Goal: Find specific page/section: Find specific page/section

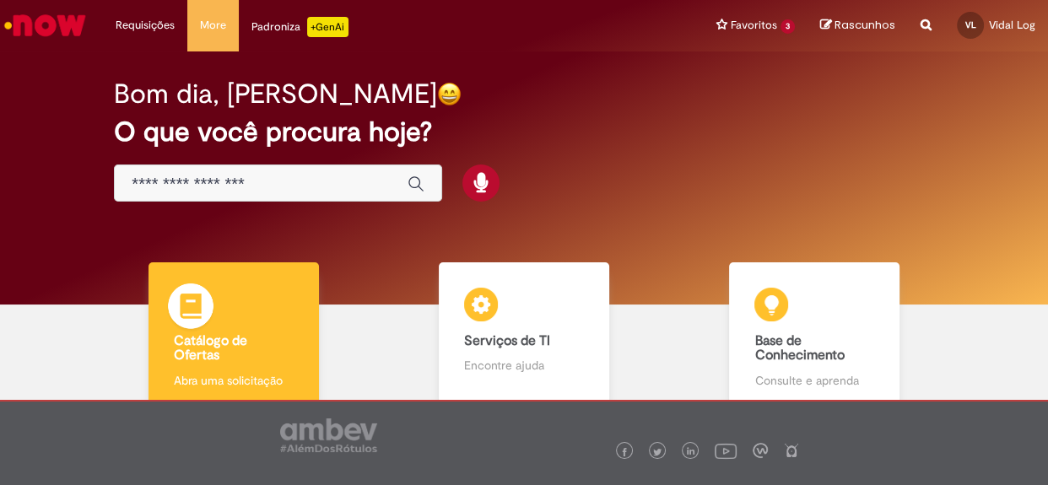
click at [201, 308] on img at bounding box center [190, 309] width 51 height 51
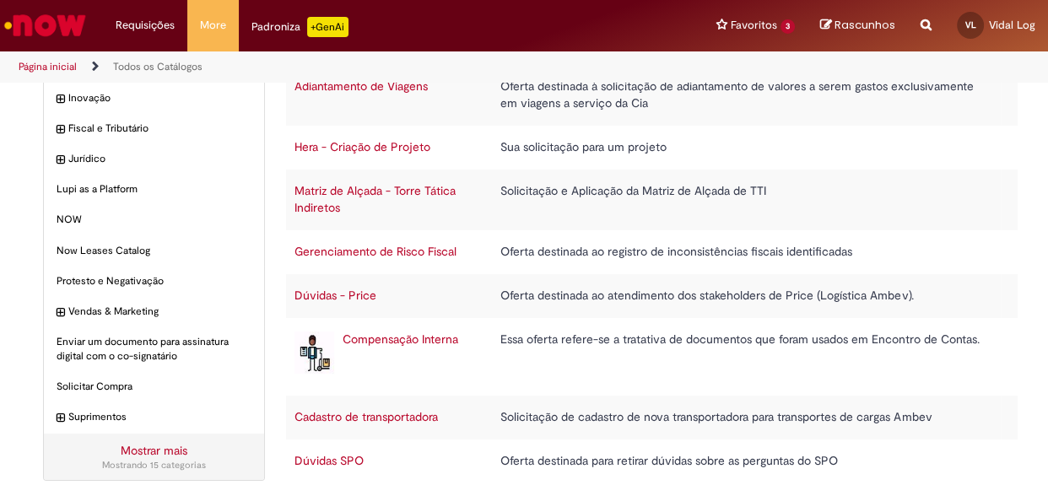
scroll to position [187, 0]
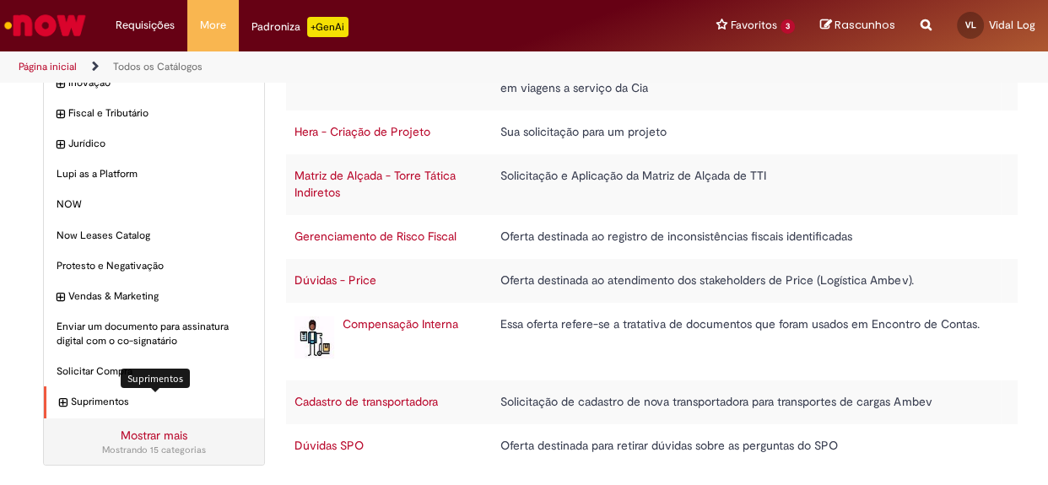
click at [150, 407] on span "Suprimentos Itens" at bounding box center [161, 402] width 181 height 14
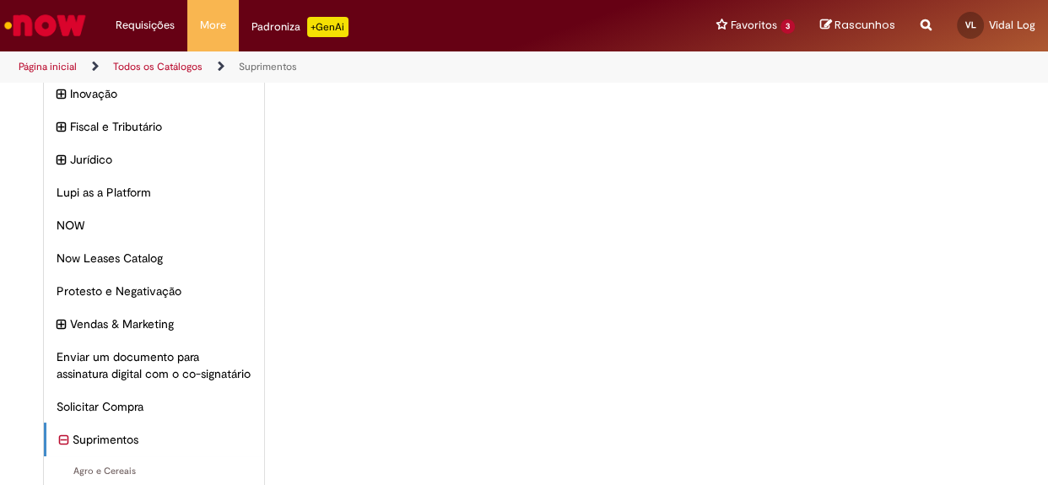
scroll to position [360, 0]
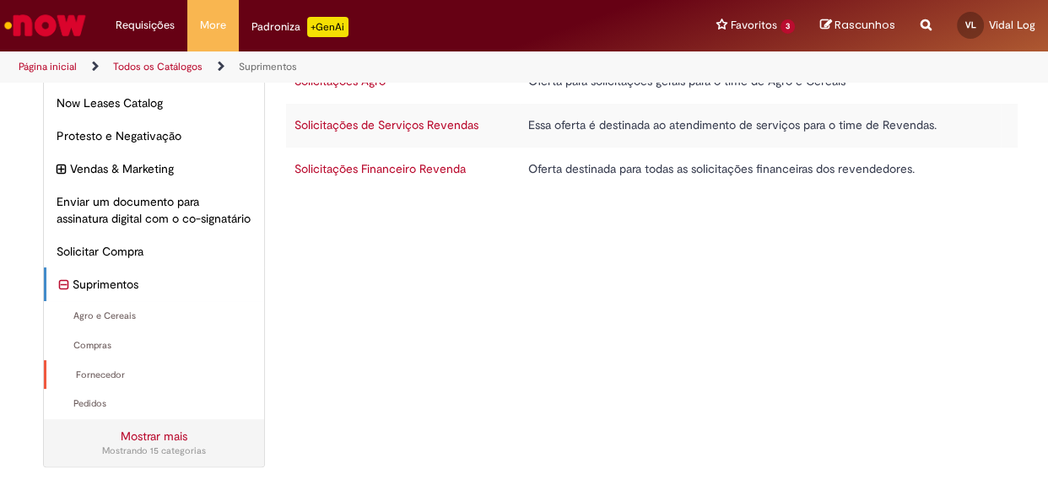
click at [133, 387] on div "Fornecedor Itens" at bounding box center [154, 375] width 220 height 30
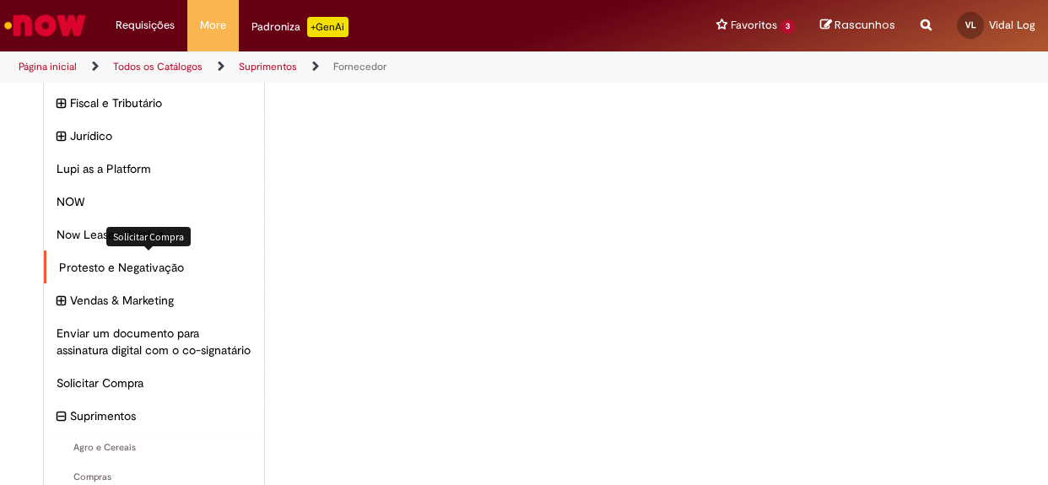
scroll to position [206, 0]
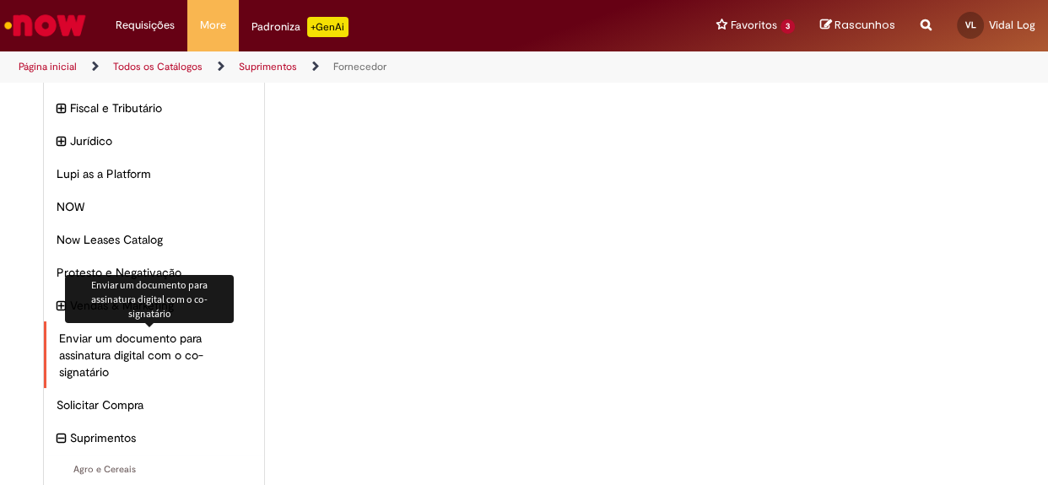
click at [170, 369] on span "Enviar um documento para assinatura digital com o co-signatário Itens" at bounding box center [155, 355] width 192 height 51
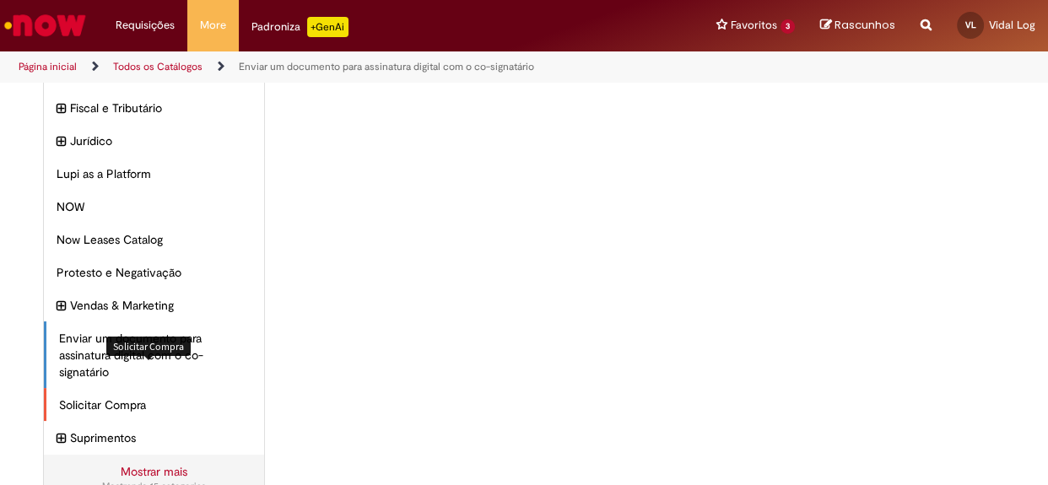
scroll to position [241, 0]
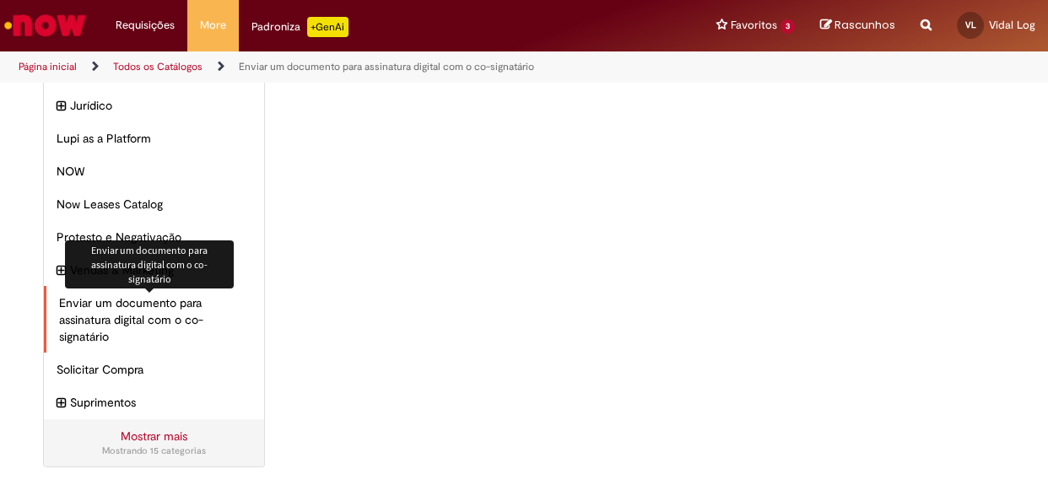
drag, startPoint x: 151, startPoint y: 301, endPoint x: 158, endPoint y: 335, distance: 34.4
click at [158, 335] on span "Enviar um documento para assinatura digital com o co-signatário Itens" at bounding box center [155, 320] width 192 height 51
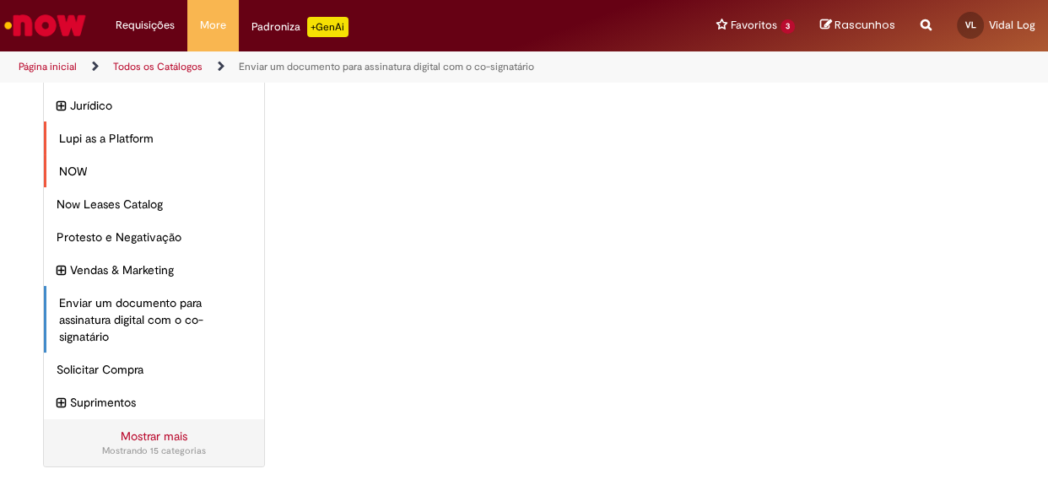
click at [151, 148] on div "Lupi as a Platform Itens" at bounding box center [154, 139] width 220 height 34
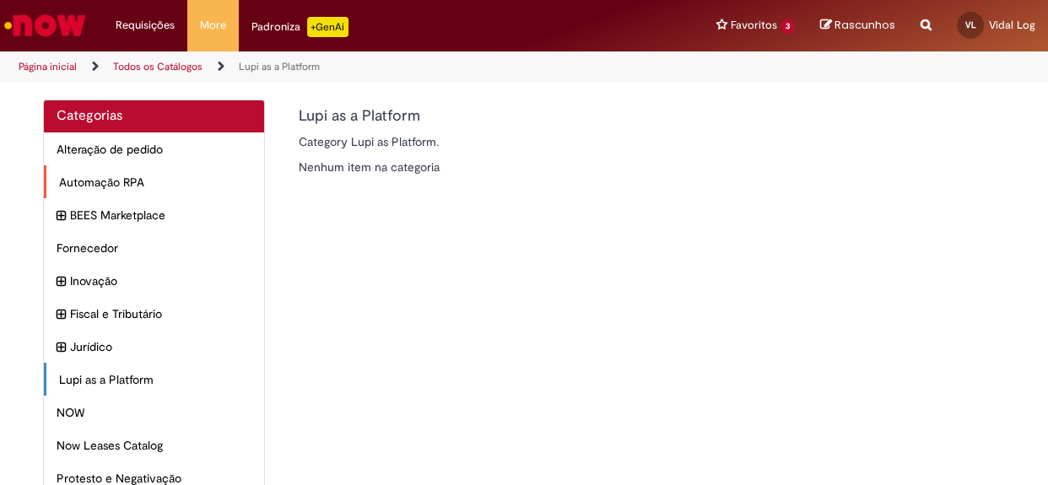
click at [149, 167] on div "Automação RPA Itens" at bounding box center [154, 182] width 220 height 34
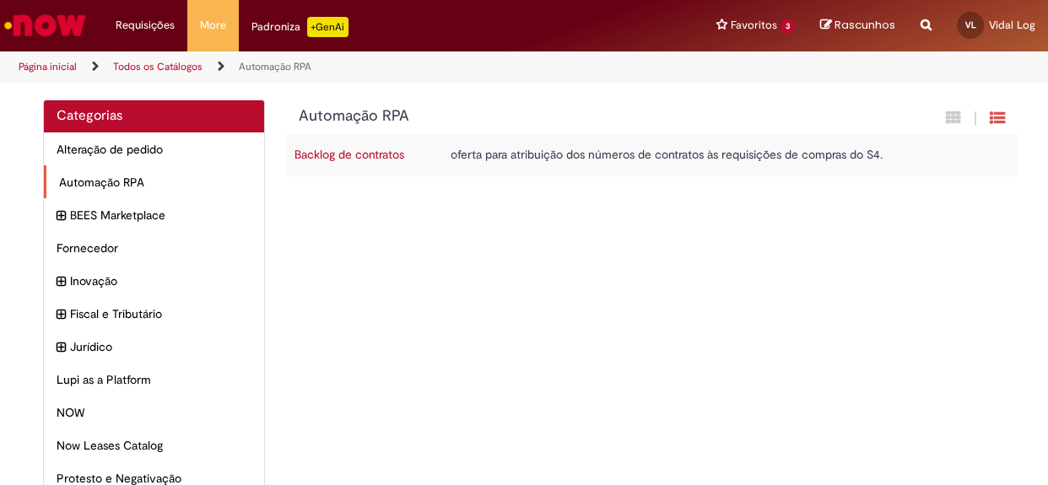
click at [154, 193] on div "Automação RPA Itens" at bounding box center [154, 182] width 220 height 34
click at [149, 212] on span "BEES Marketplace Itens" at bounding box center [162, 215] width 179 height 17
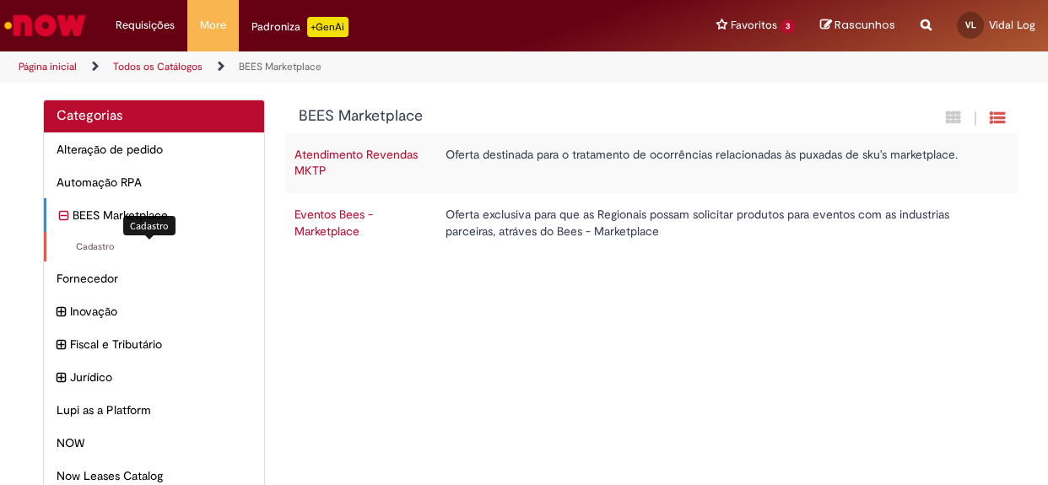
click at [154, 253] on span "Cadastro Itens" at bounding box center [155, 248] width 192 height 14
click at [150, 276] on span "Fornecedor Itens" at bounding box center [155, 278] width 192 height 17
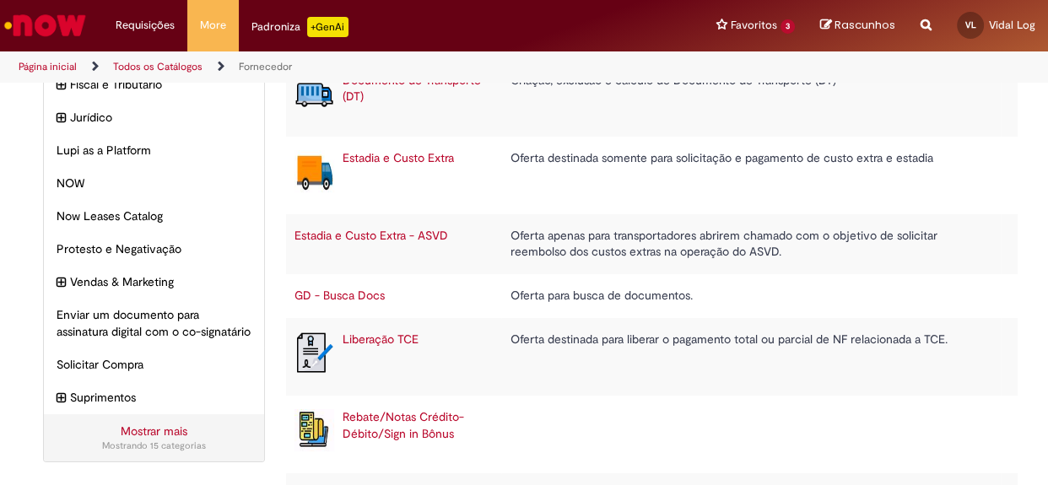
scroll to position [306, 0]
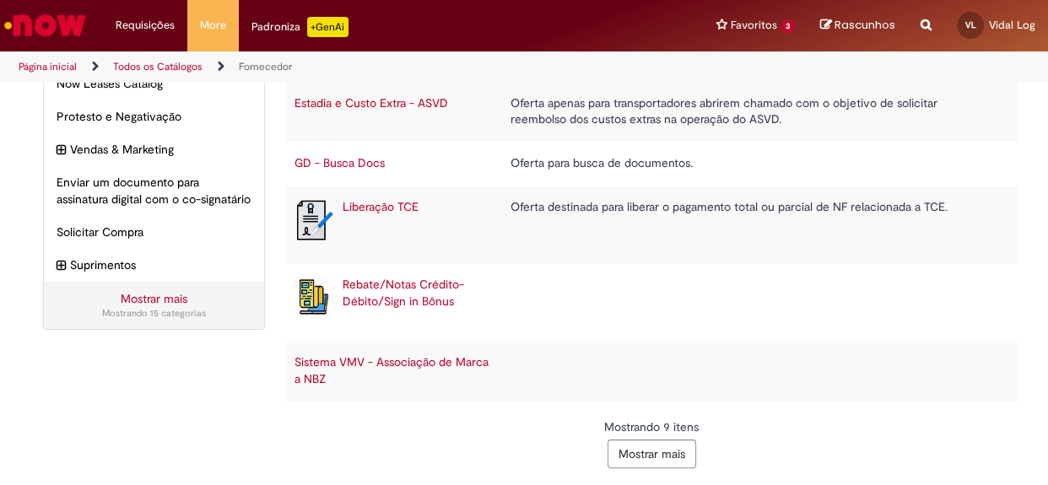
click at [641, 450] on button "Mostrar mais" at bounding box center [652, 454] width 89 height 29
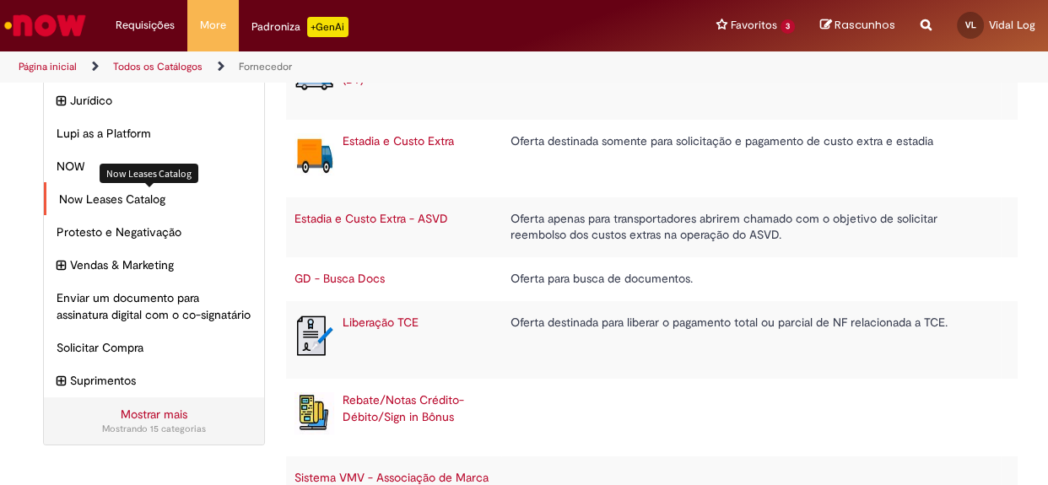
scroll to position [17, 0]
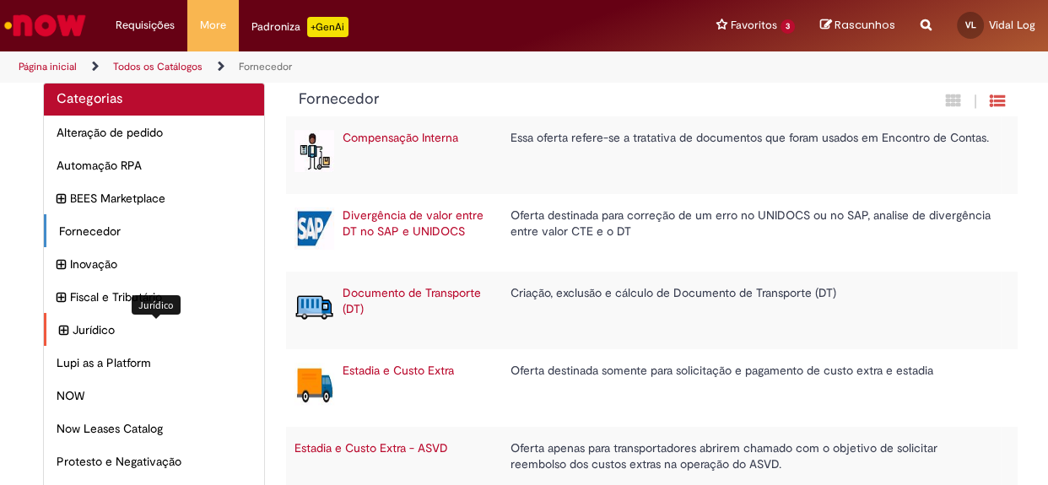
click at [125, 331] on span "Jurídico Itens" at bounding box center [162, 330] width 179 height 17
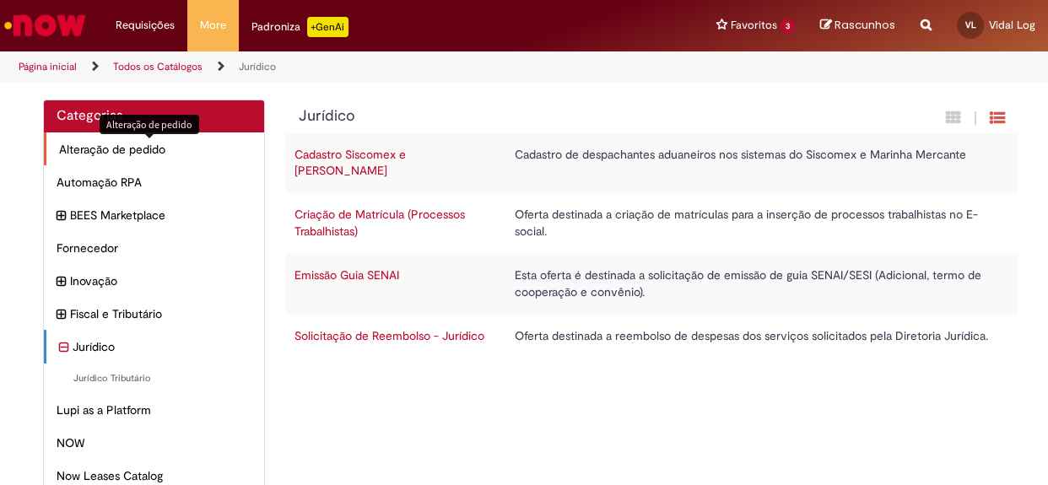
click at [103, 149] on span "Alteração de pedido Itens" at bounding box center [155, 149] width 192 height 17
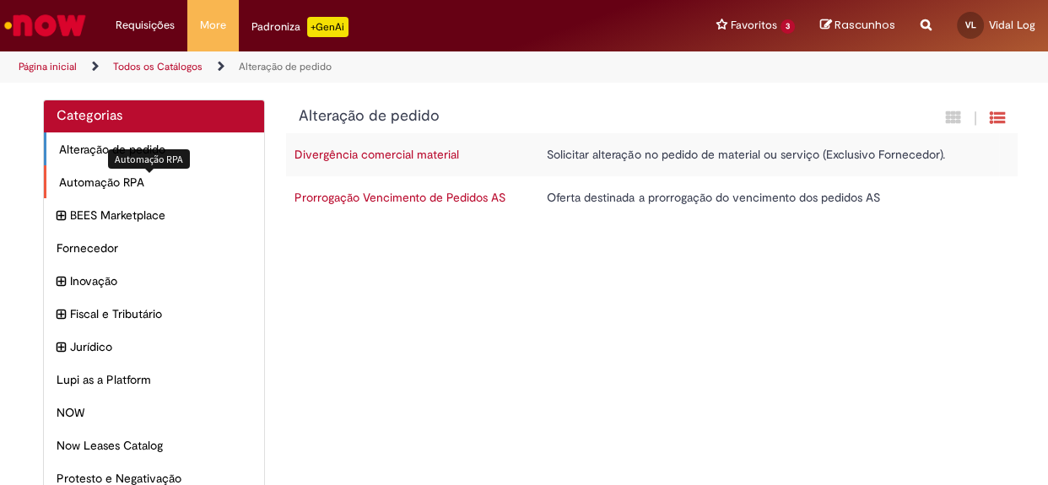
click at [109, 177] on span "Automação RPA Itens" at bounding box center [155, 182] width 192 height 17
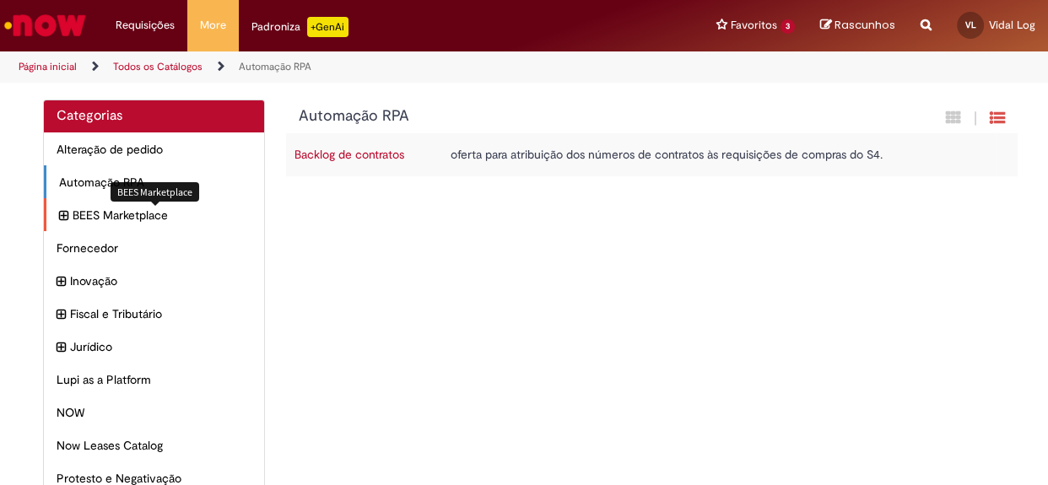
click at [207, 216] on span "BEES Marketplace Itens" at bounding box center [162, 215] width 179 height 17
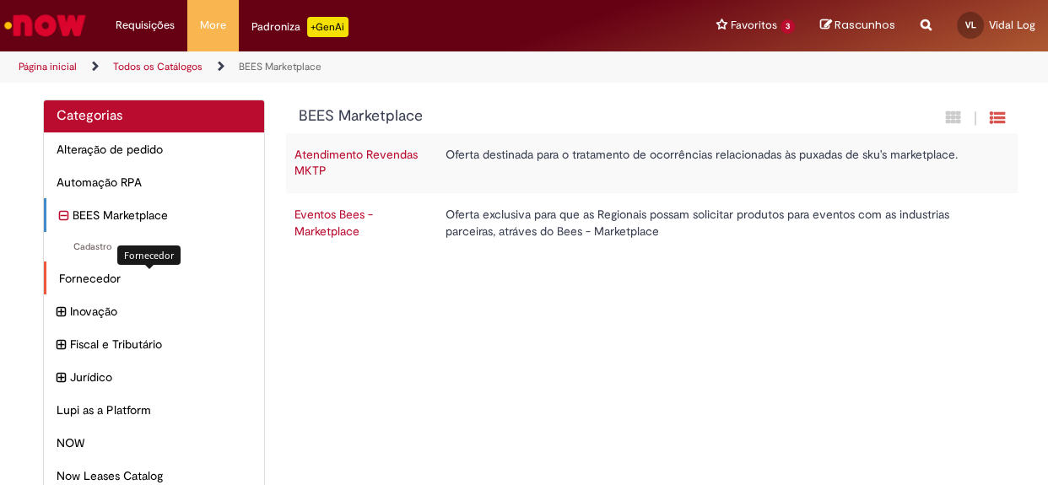
click at [161, 283] on span "Fornecedor Itens" at bounding box center [155, 278] width 192 height 17
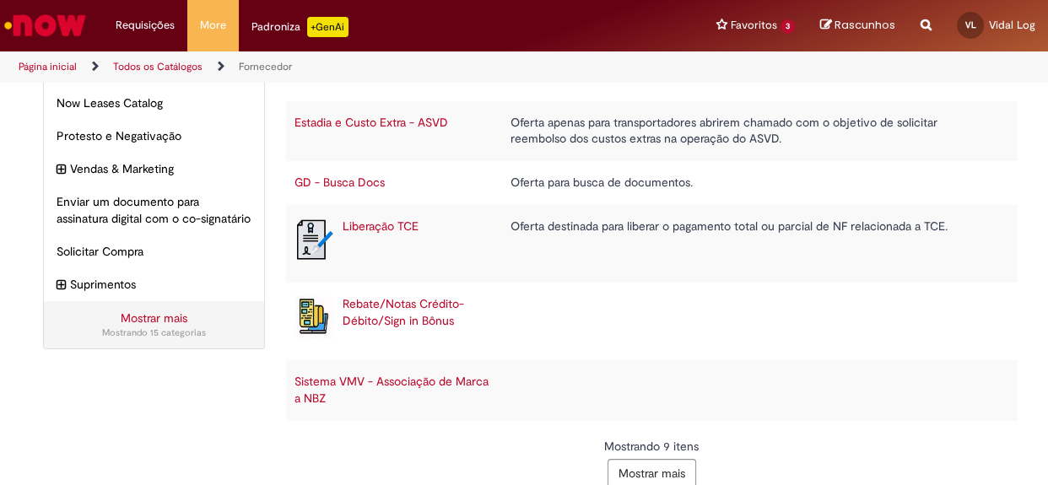
scroll to position [362, 0]
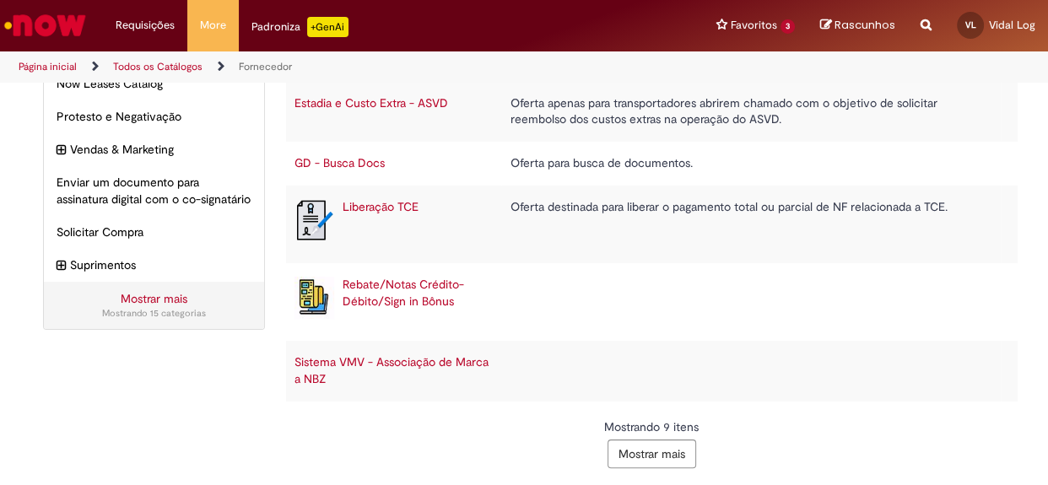
click at [633, 443] on button "Mostrar mais" at bounding box center [652, 454] width 89 height 29
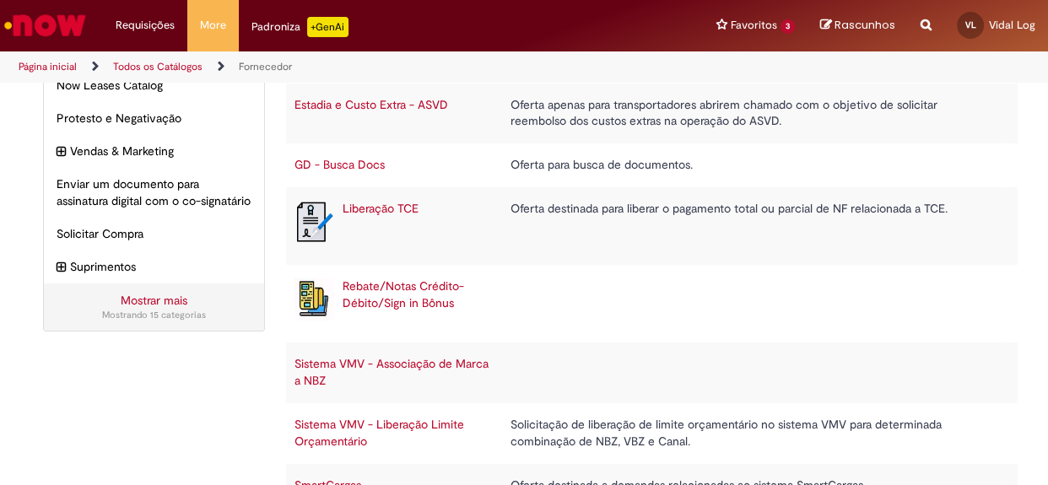
click at [163, 308] on link "Mostrar mais" at bounding box center [154, 300] width 67 height 15
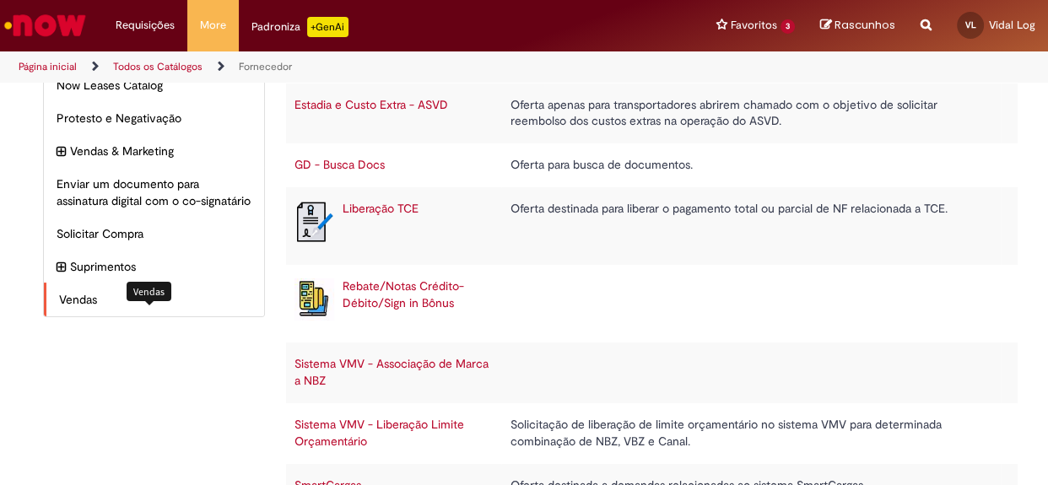
click at [116, 308] on span "Vendas Itens" at bounding box center [155, 299] width 192 height 17
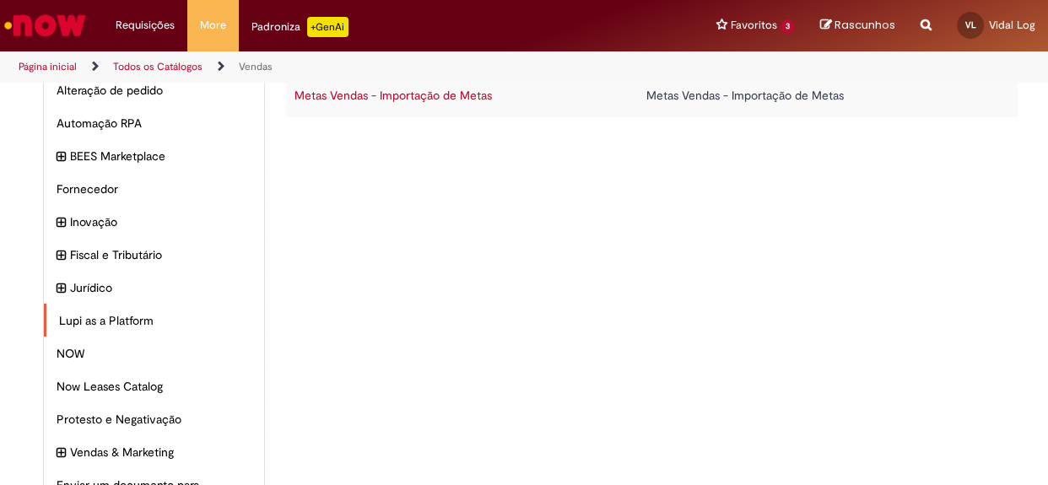
scroll to position [153, 0]
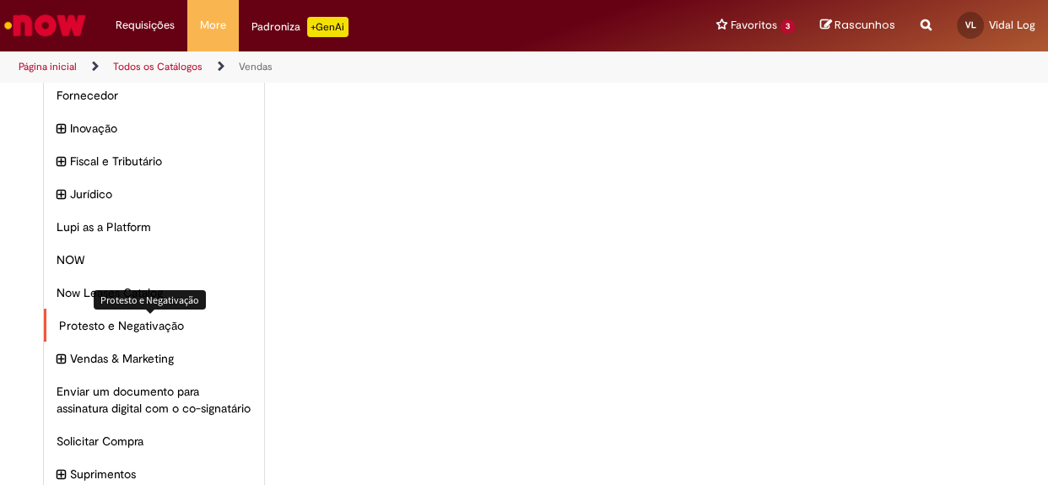
click at [175, 331] on span "Protesto e Negativação Itens" at bounding box center [155, 325] width 192 height 17
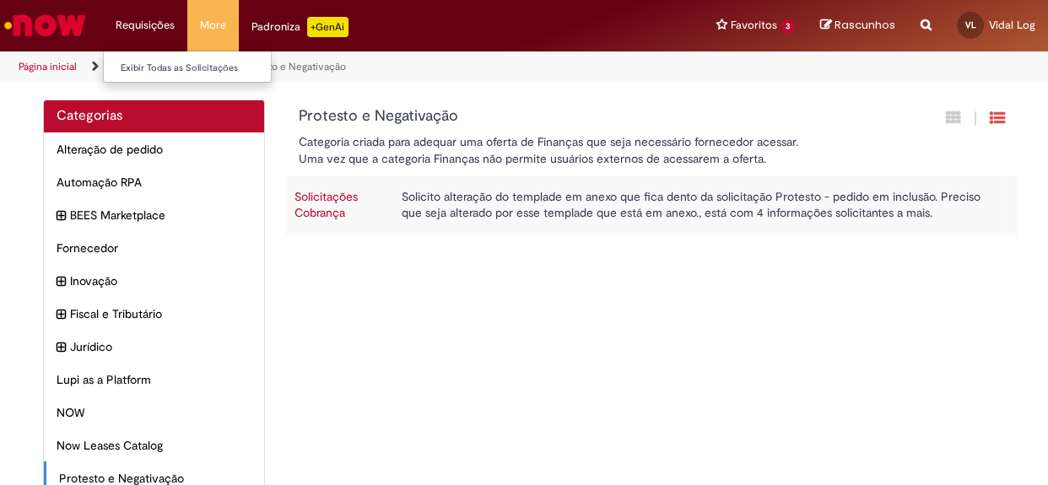
click at [153, 24] on li "Requisições Exibir Todas as Solicitações" at bounding box center [145, 25] width 84 height 51
click at [165, 62] on link "Exibir Todas as Solicitações" at bounding box center [197, 68] width 186 height 19
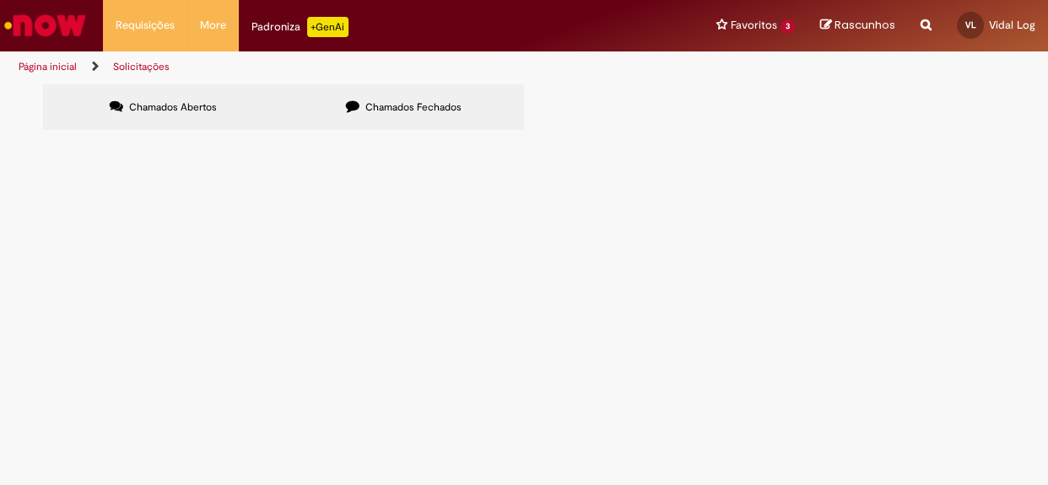
click at [412, 93] on label "Chamados Fechados" at bounding box center [404, 107] width 241 height 46
click at [54, 62] on link "Página inicial" at bounding box center [48, 67] width 58 height 14
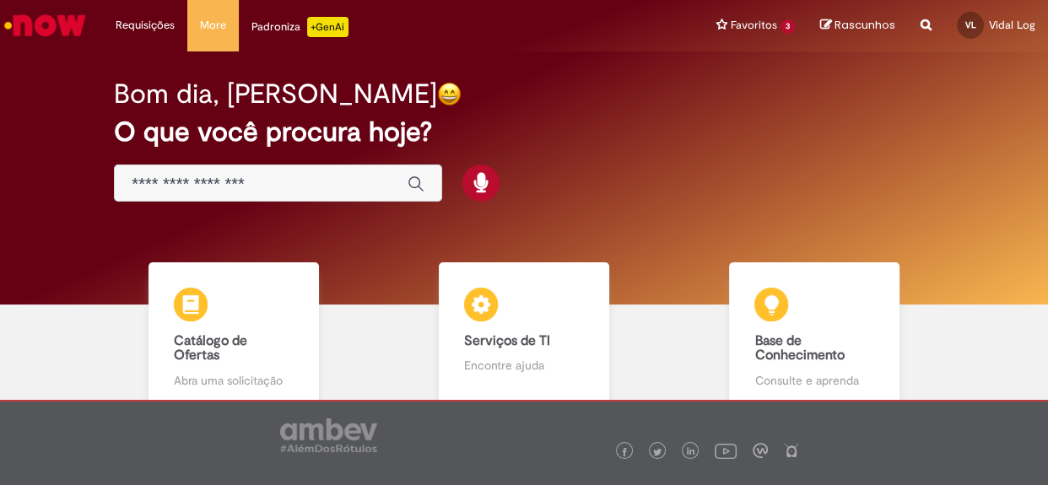
click at [295, 182] on input "Basta digitar aqui" at bounding box center [261, 184] width 259 height 19
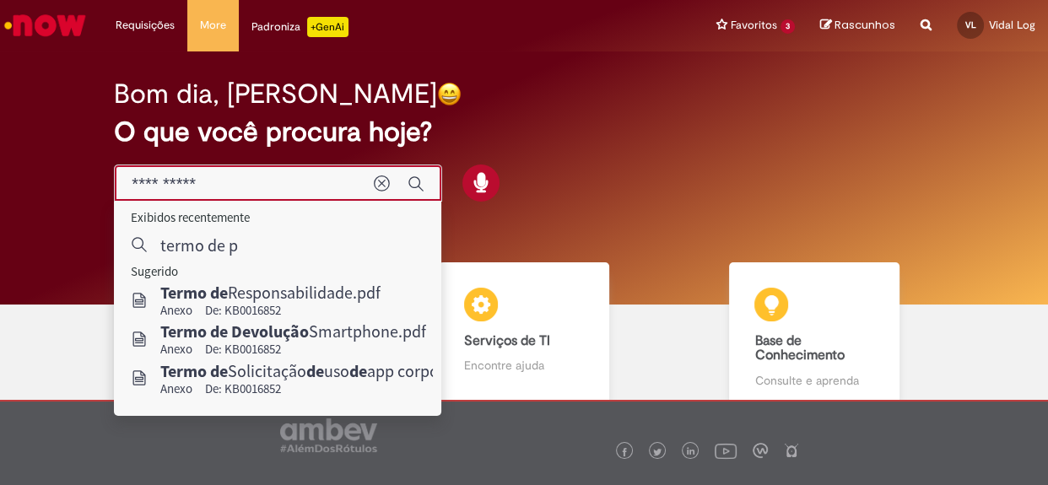
type input "**********"
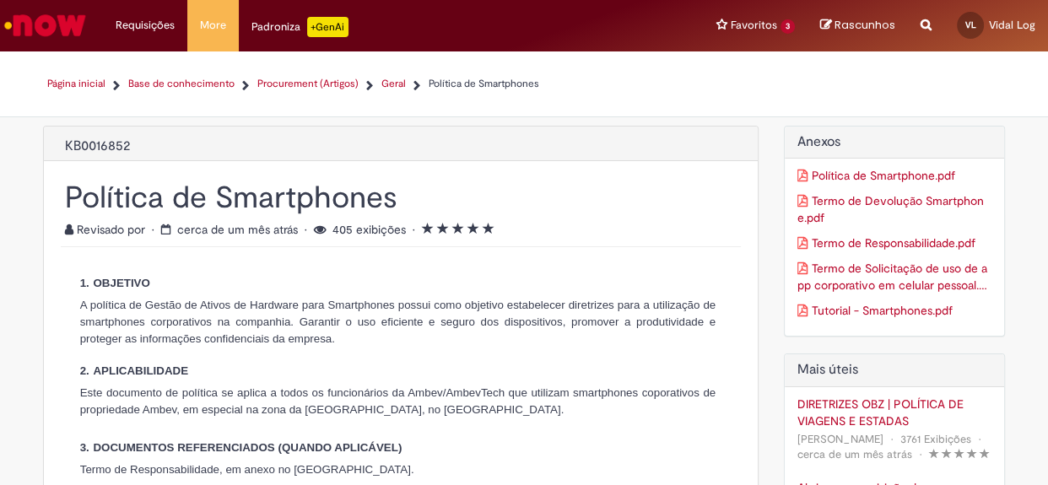
scroll to position [383, 0]
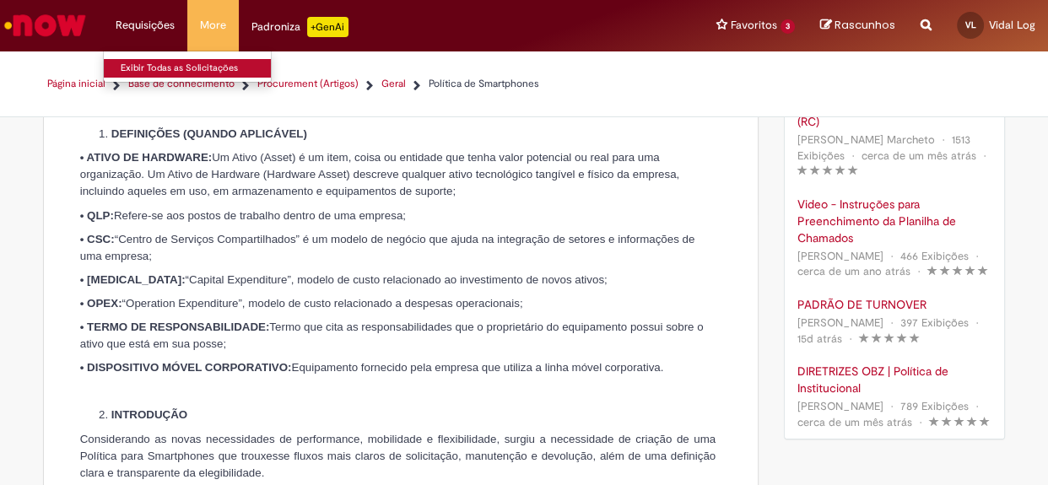
click at [151, 60] on link "Exibir Todas as Solicitações" at bounding box center [197, 68] width 186 height 19
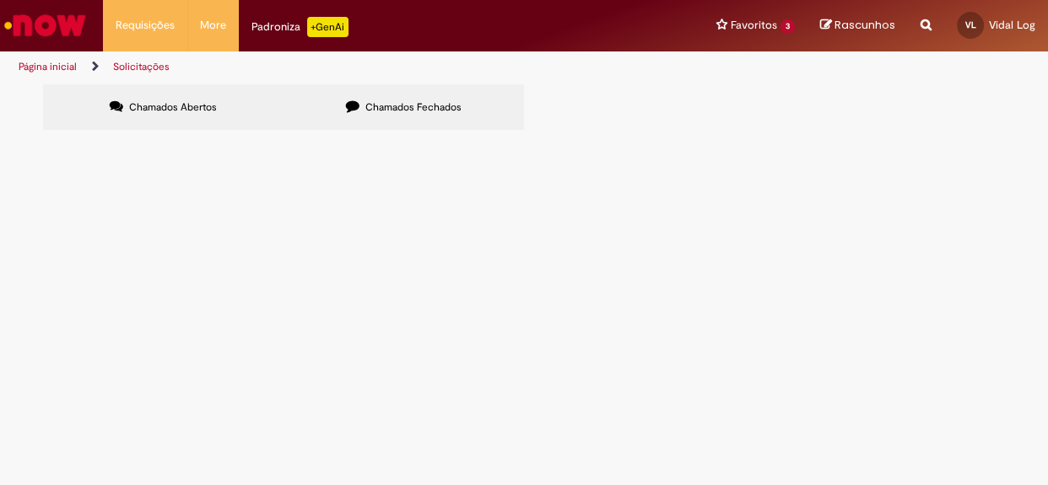
click at [61, 66] on link "Página inicial" at bounding box center [48, 67] width 58 height 14
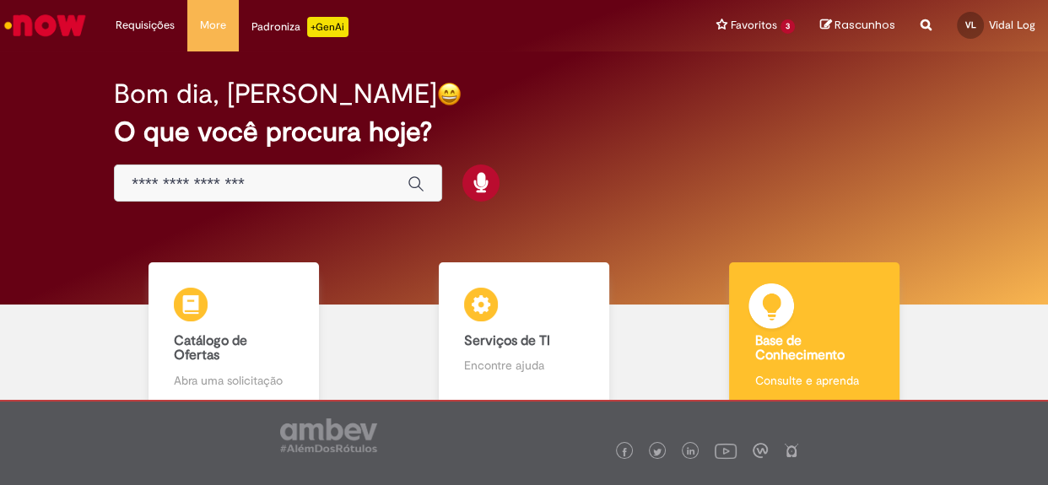
click at [816, 343] on h4 "Base de Conhecimento" at bounding box center [814, 349] width 119 height 30
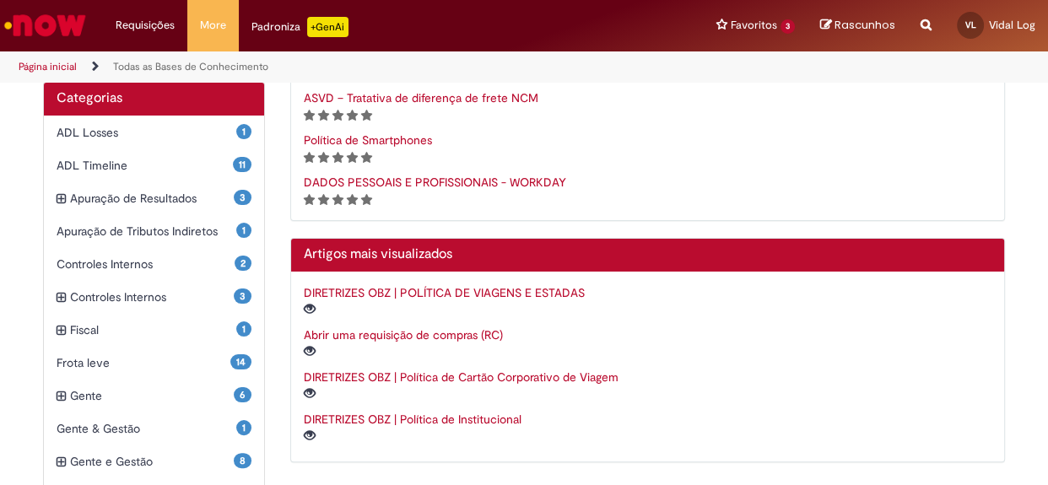
scroll to position [106, 0]
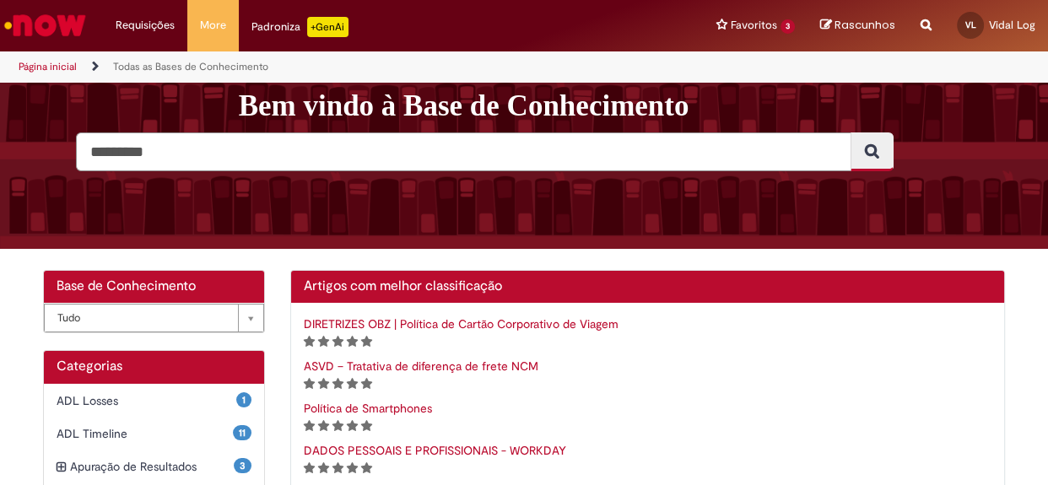
click at [294, 146] on input "Pesquisar" at bounding box center [464, 152] width 776 height 39
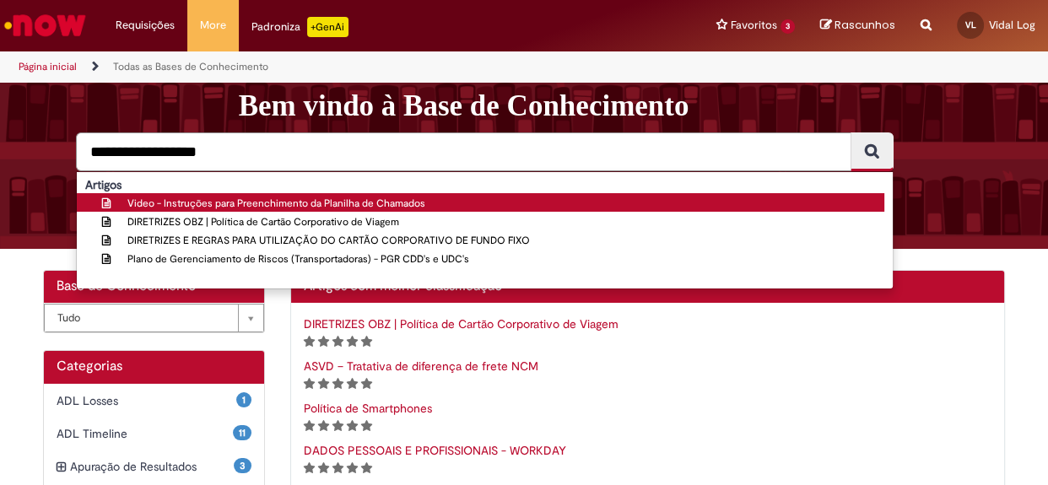
type input "**********"
click at [300, 210] on div "Video - Instruções para Preenchimento da Planilha de Chamados" at bounding box center [478, 203] width 753 height 17
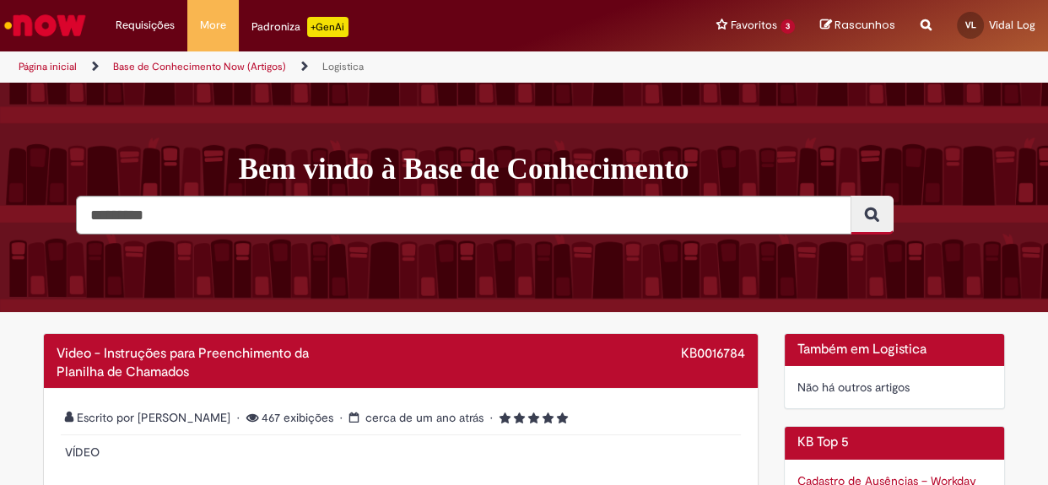
scroll to position [76, 0]
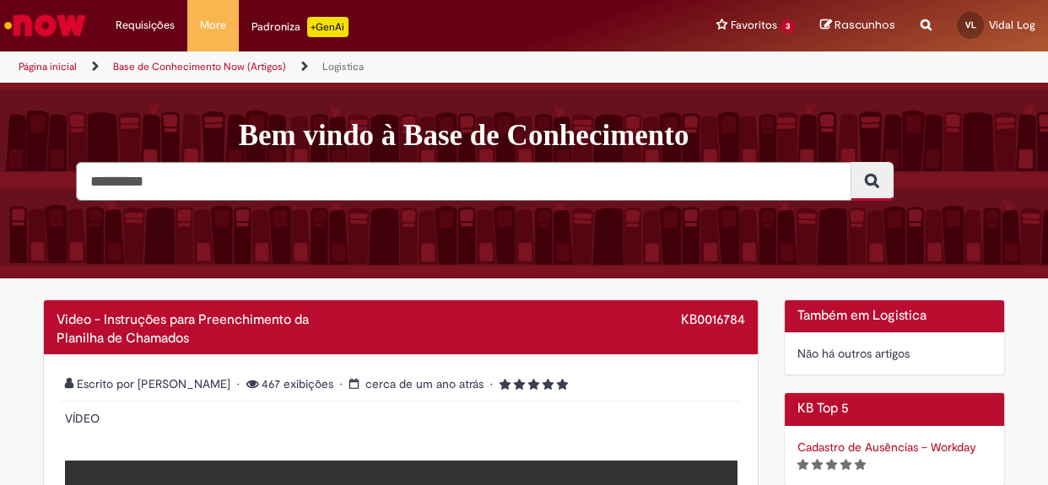
click at [62, 67] on link "Página inicial" at bounding box center [48, 67] width 58 height 14
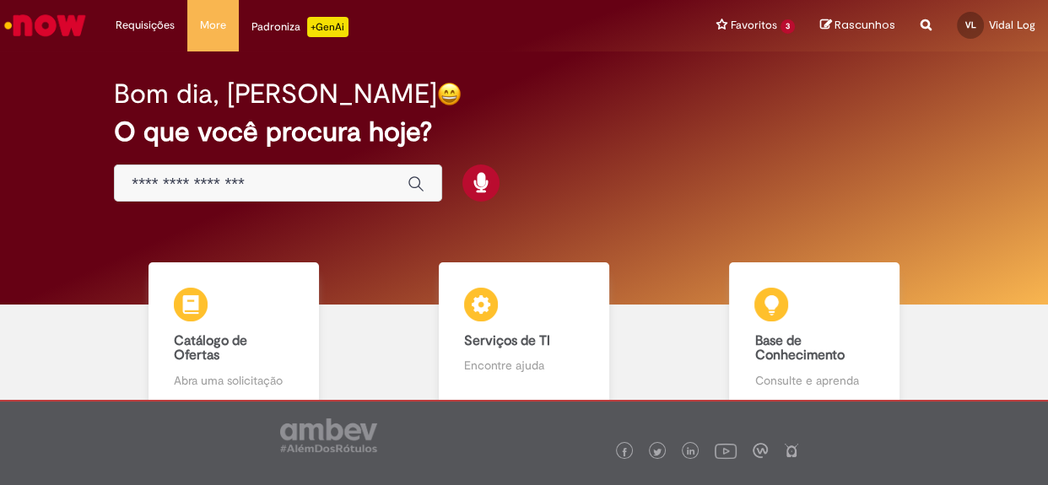
click at [169, 181] on input "Basta digitar aqui" at bounding box center [261, 184] width 259 height 19
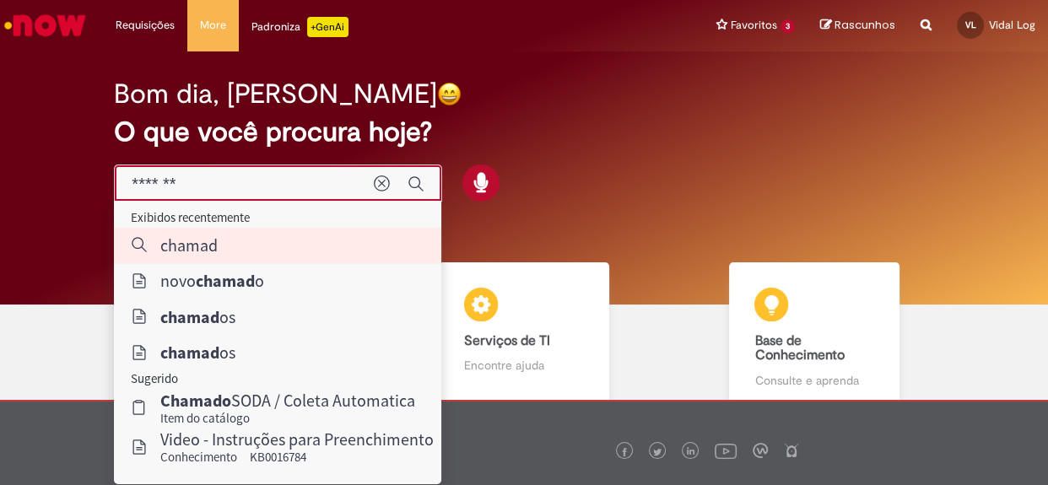
type input "********"
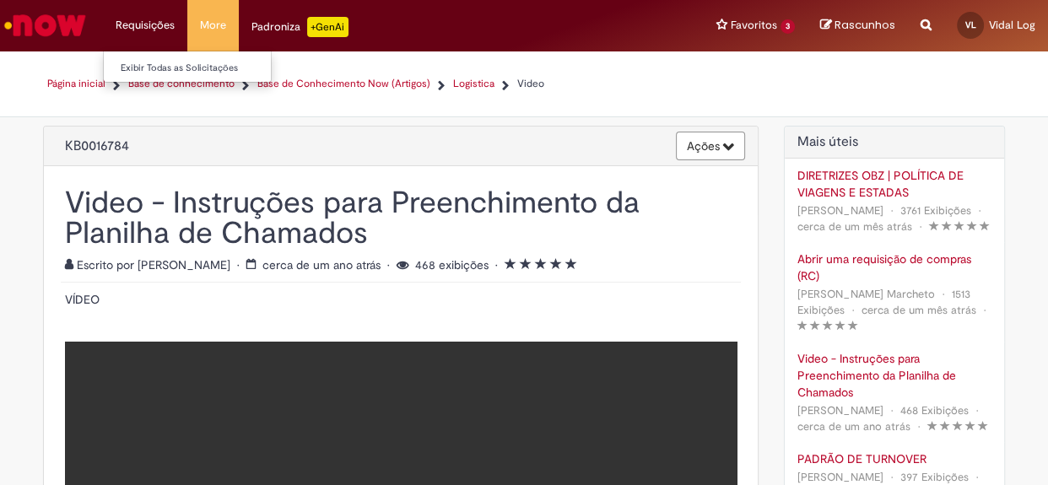
click at [153, 32] on li "Requisições Exibir Todas as Solicitações" at bounding box center [145, 25] width 84 height 51
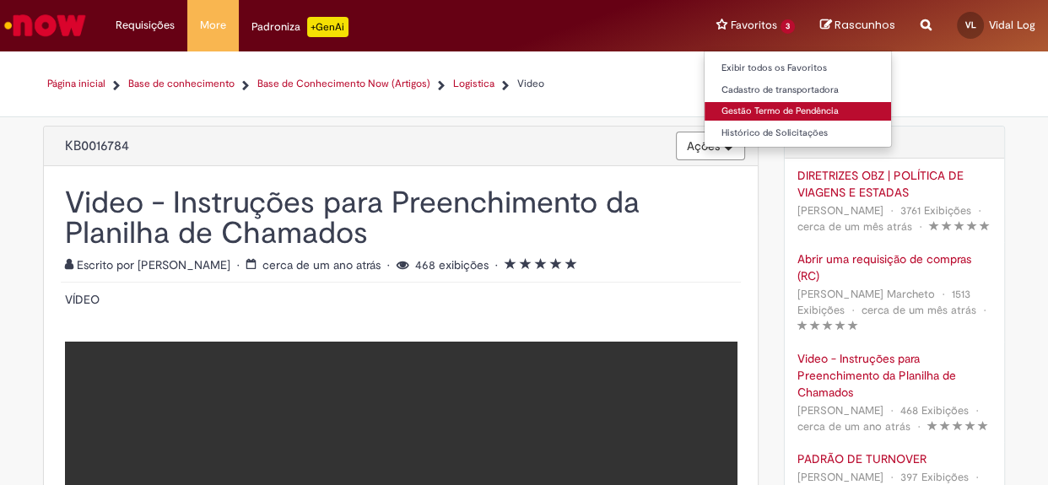
click at [848, 110] on link "Gestão Termo de Pendência" at bounding box center [798, 111] width 187 height 19
